Goal: Task Accomplishment & Management: Complete application form

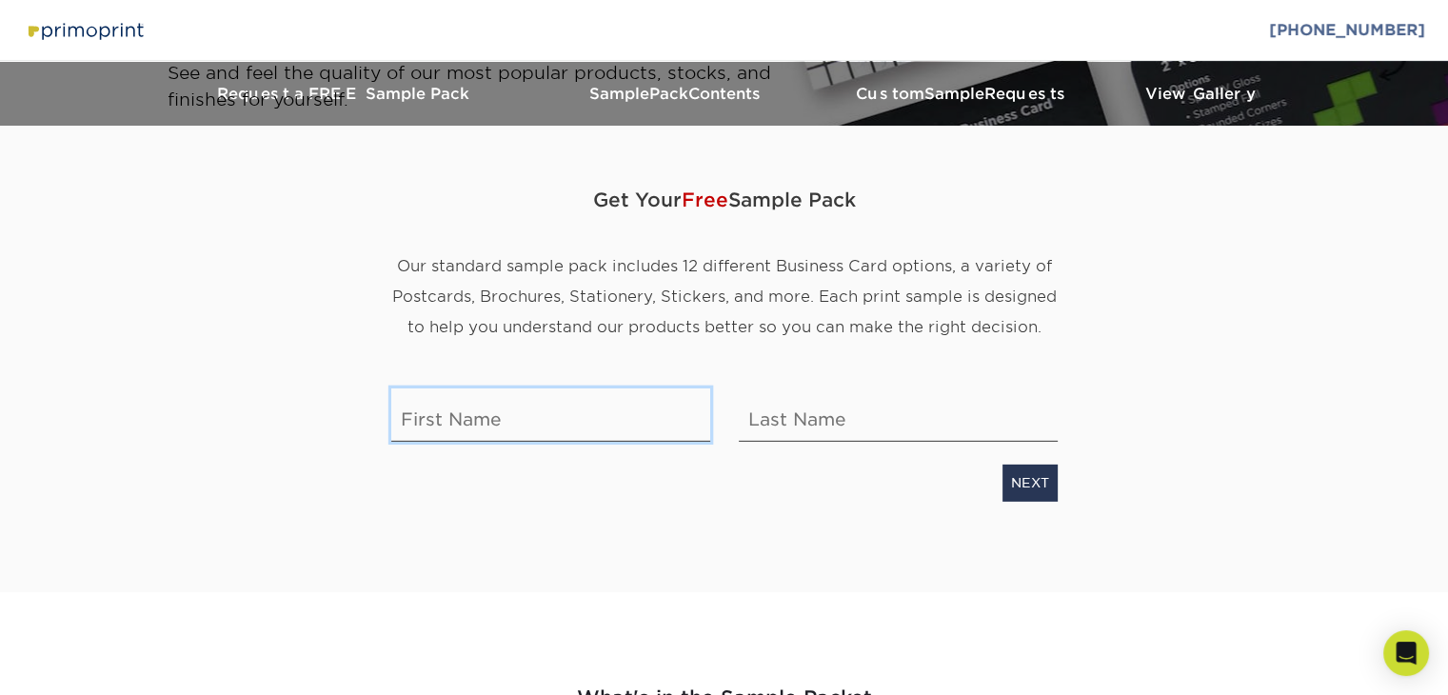
click at [562, 397] on input "text" at bounding box center [550, 414] width 319 height 53
type input "[PERSON_NAME]"
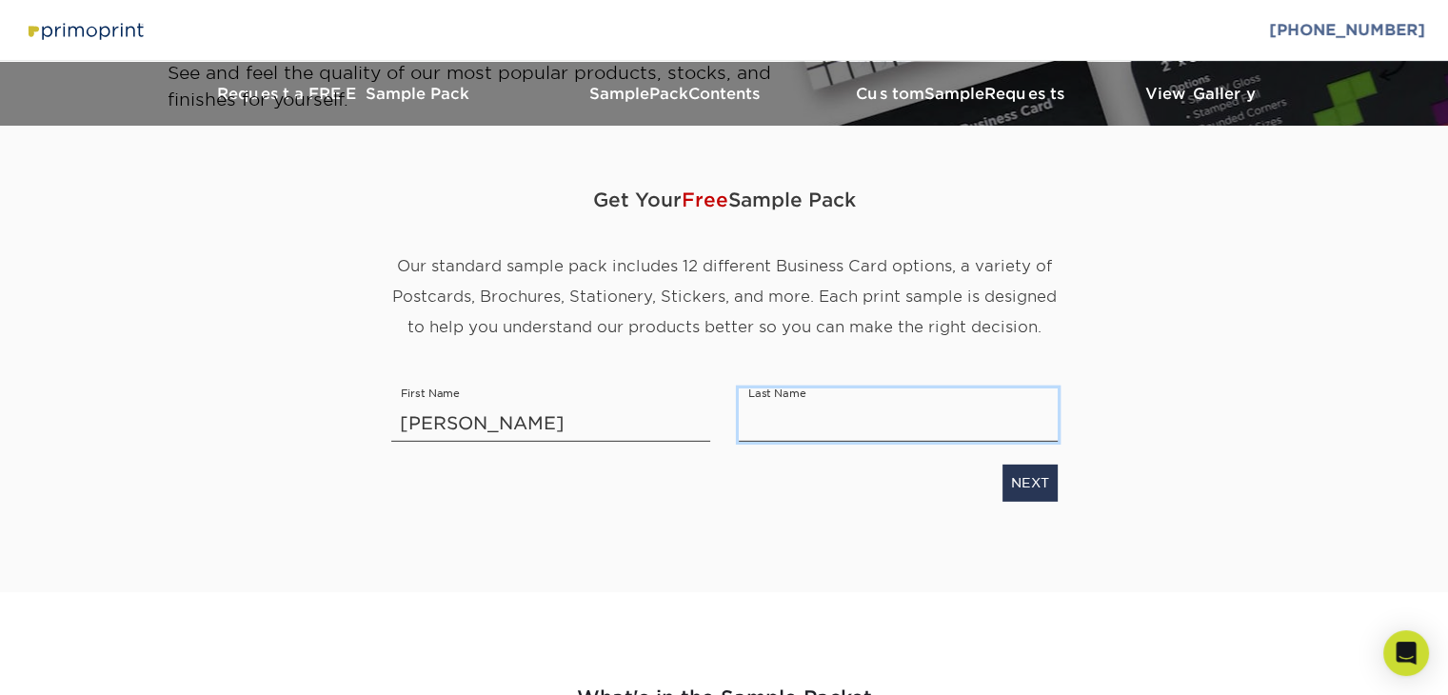
click at [796, 434] on input "text" at bounding box center [898, 414] width 319 height 53
type input "[PERSON_NAME]"
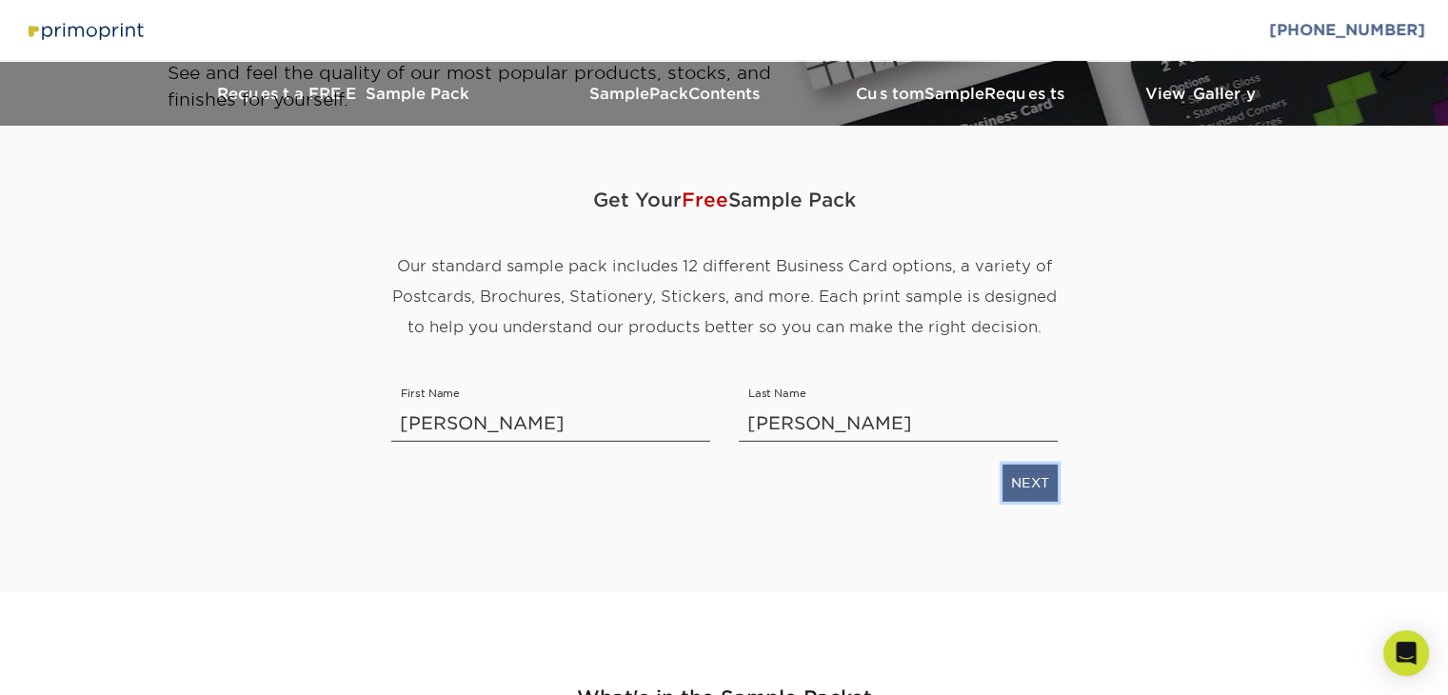
click at [1037, 484] on link "NEXT" at bounding box center [1029, 482] width 55 height 36
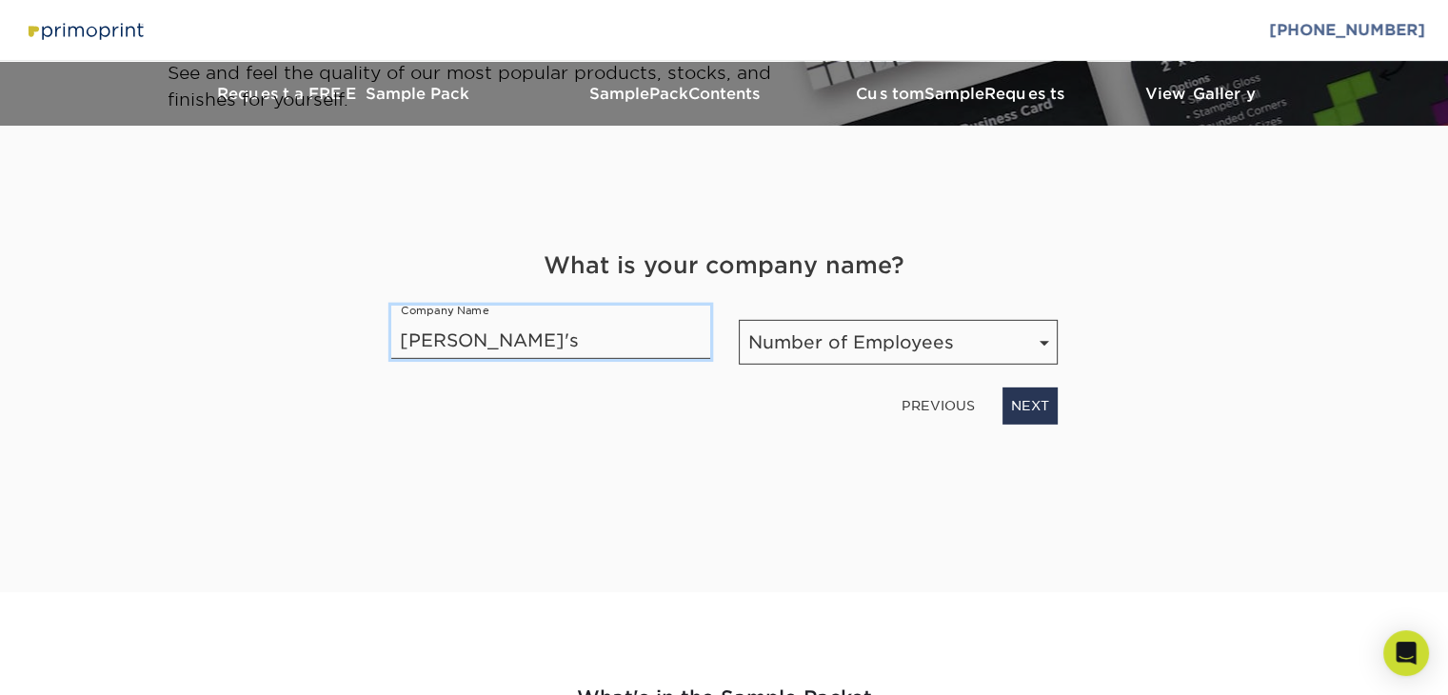
type input "[PERSON_NAME]'s"
click at [839, 352] on select "Number of Employees Self-employed 1-10 employees 11-50 employees 51-200 employe…" at bounding box center [898, 342] width 319 height 45
select select "11-50"
click at [739, 320] on select "Number of Employees Self-employed 1-10 employees 11-50 employees 51-200 employe…" at bounding box center [898, 342] width 319 height 45
click at [1035, 409] on link "NEXT" at bounding box center [1029, 405] width 55 height 36
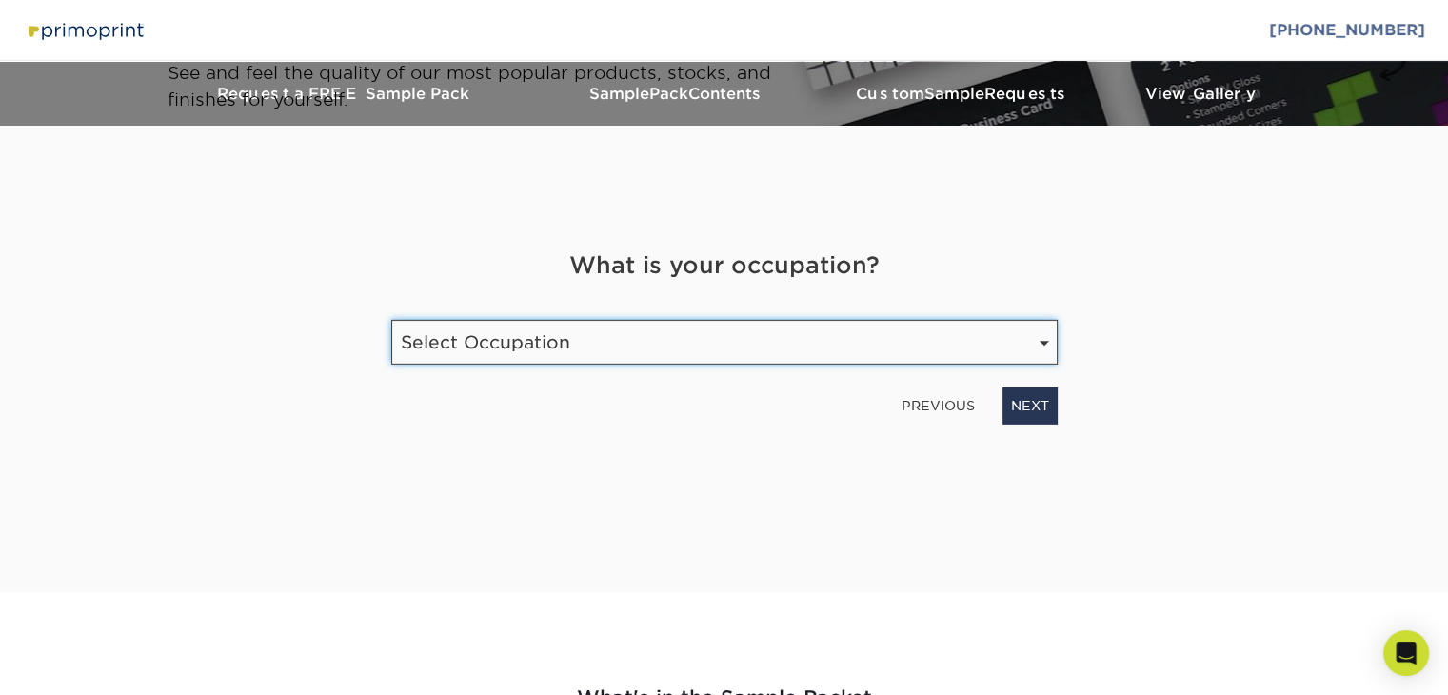
click at [845, 336] on select "Select Occupation Agency Automotive Blogger Cleaning Services Construction Educ…" at bounding box center [724, 342] width 666 height 45
select select "Food / Beverage"
click at [391, 320] on select "Select Occupation Agency Automotive Blogger Cleaning Services Construction Educ…" at bounding box center [724, 342] width 666 height 45
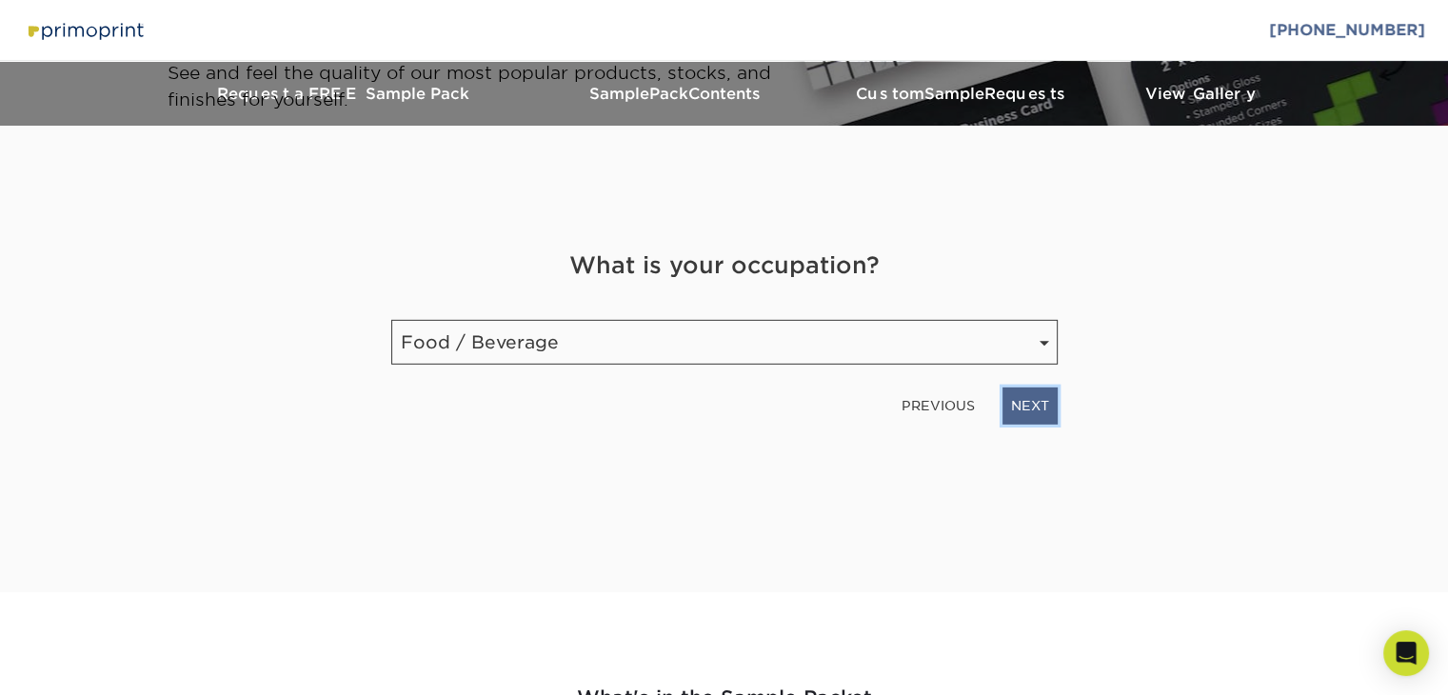
click at [1042, 404] on link "NEXT" at bounding box center [1029, 405] width 55 height 36
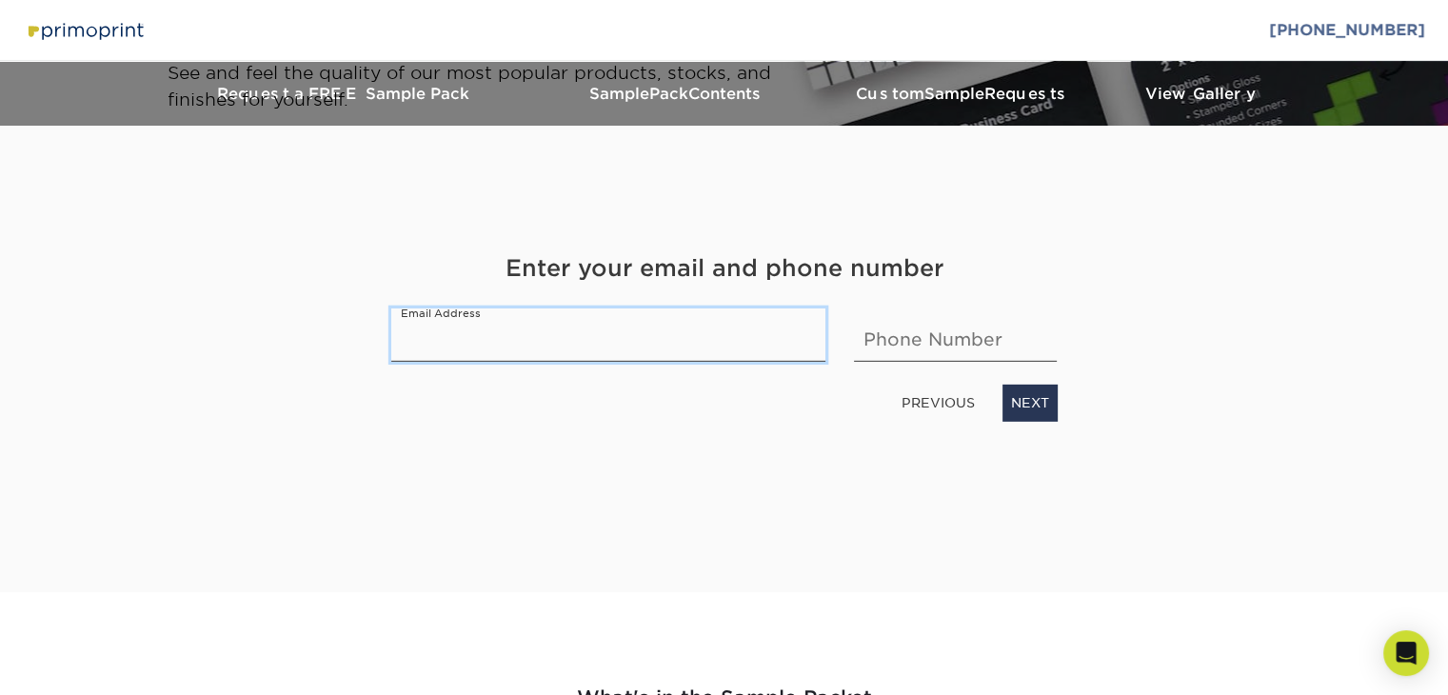
click at [808, 339] on input "email" at bounding box center [608, 334] width 435 height 53
type input "[EMAIL_ADDRESS][DOMAIN_NAME]"
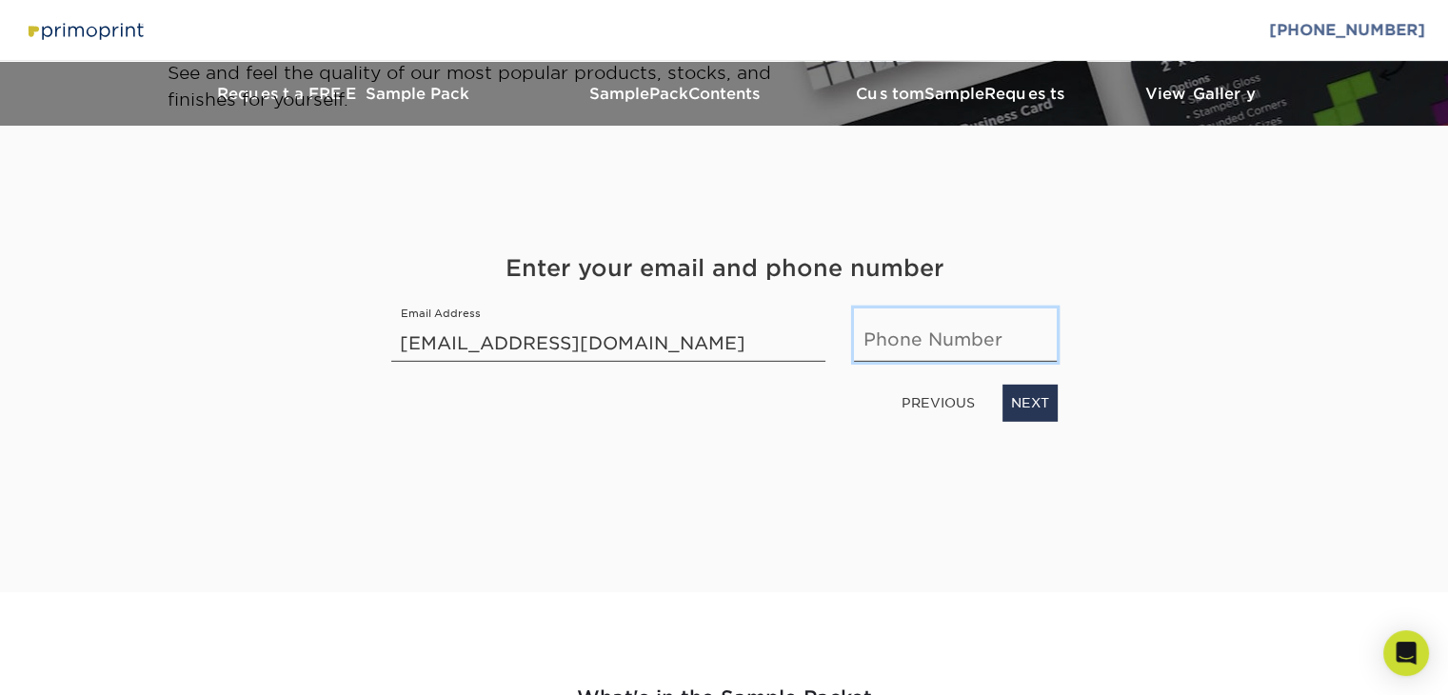
click at [950, 357] on input "text" at bounding box center [955, 334] width 203 height 53
type input "8025660711"
